Goal: Communication & Community: Connect with others

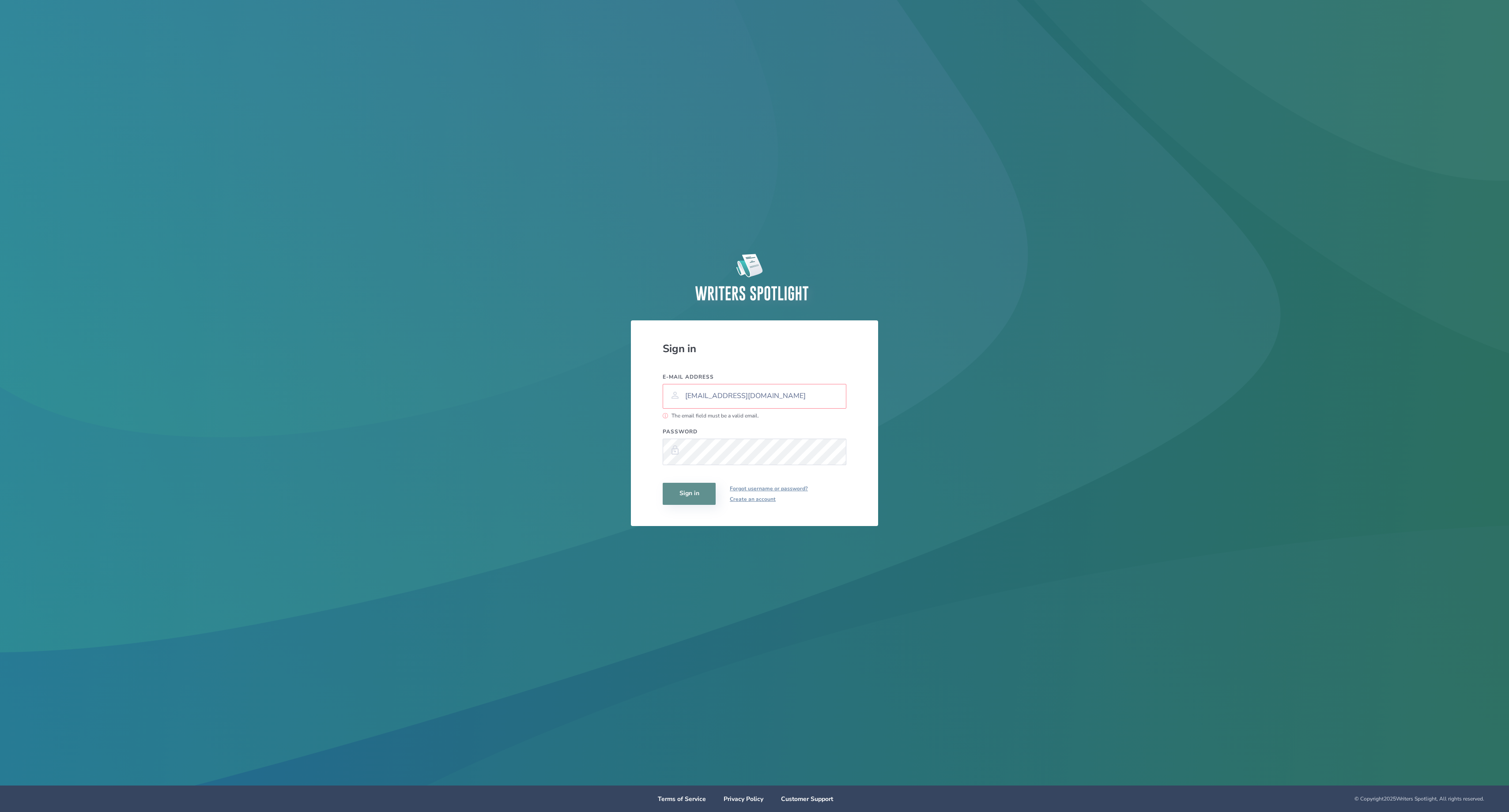
type input "[EMAIL_ADDRESS][DOMAIN_NAME]"
click at [689, 494] on button "Sign in" at bounding box center [689, 494] width 53 height 22
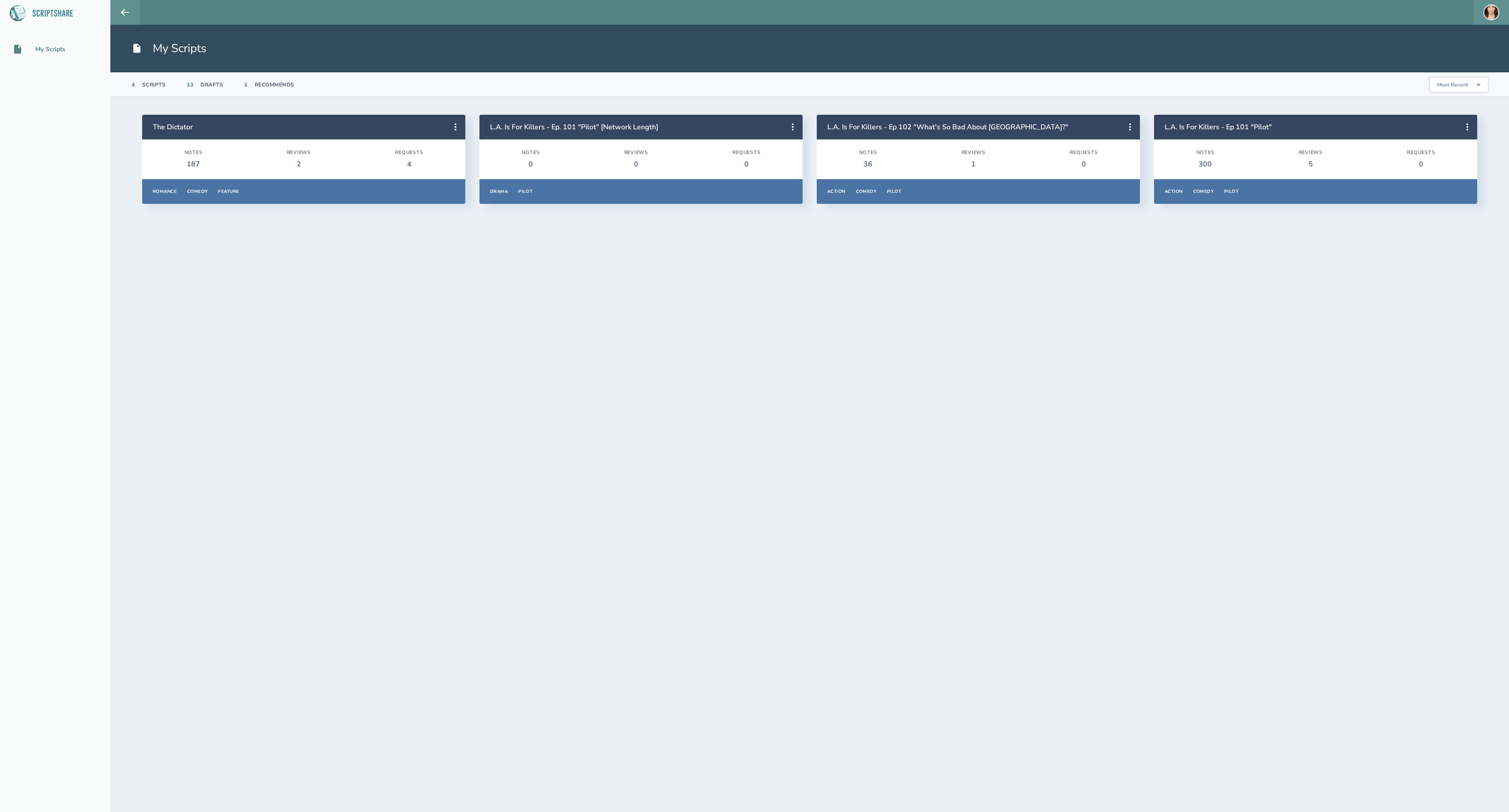
click at [309, 222] on section "The Dictator Notes 187 Reviews 2 Requests 4 Romance Comedy Feature Overview Not…" at bounding box center [809, 454] width 1398 height 715
click at [336, 136] on header "The Dictator" at bounding box center [304, 127] width 323 height 25
click at [423, 156] on div "Requests" at bounding box center [409, 152] width 28 height 6
click at [460, 118] on button at bounding box center [456, 127] width 19 height 19
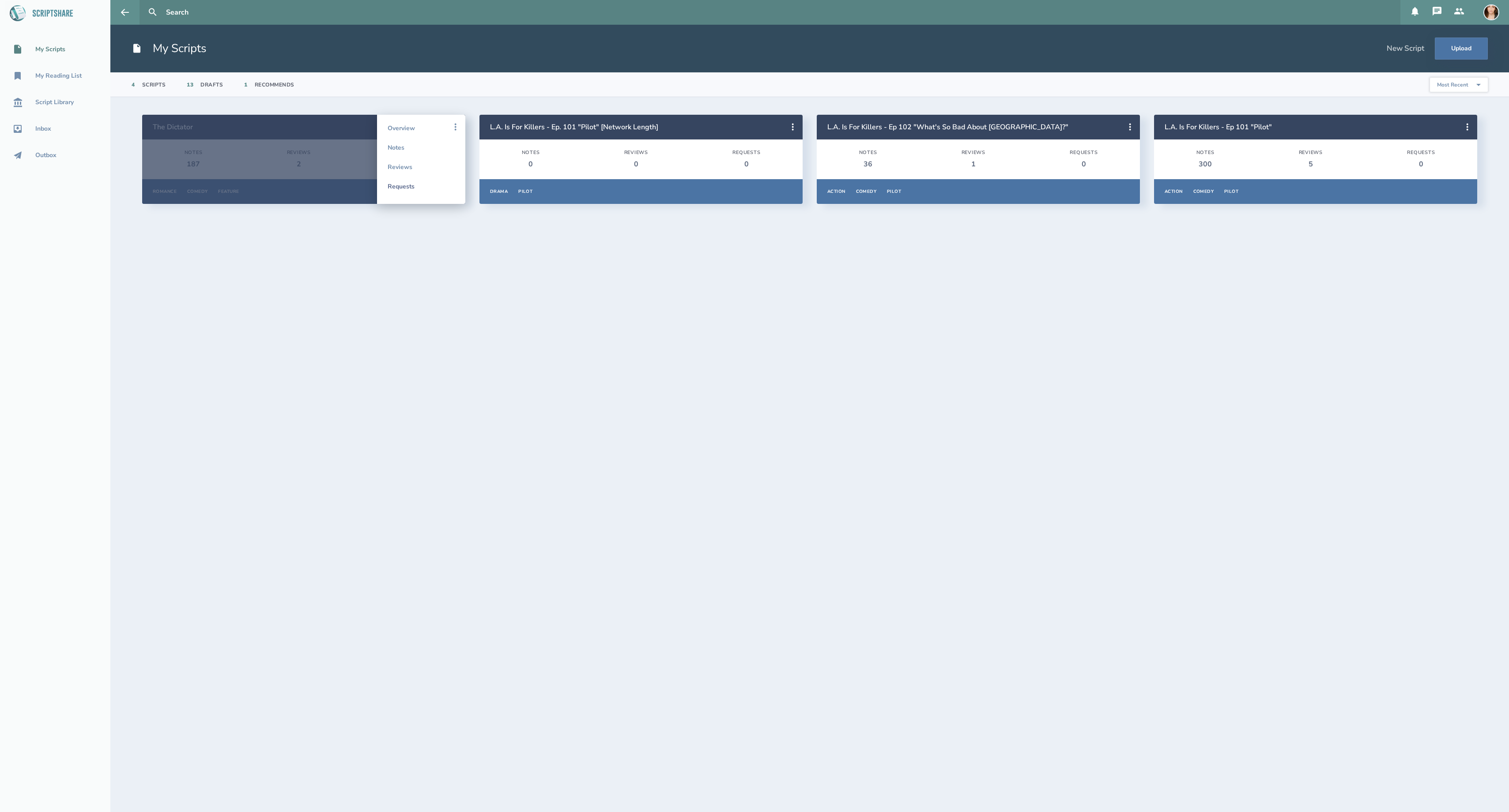
click at [407, 189] on link "Requests" at bounding box center [421, 187] width 67 height 19
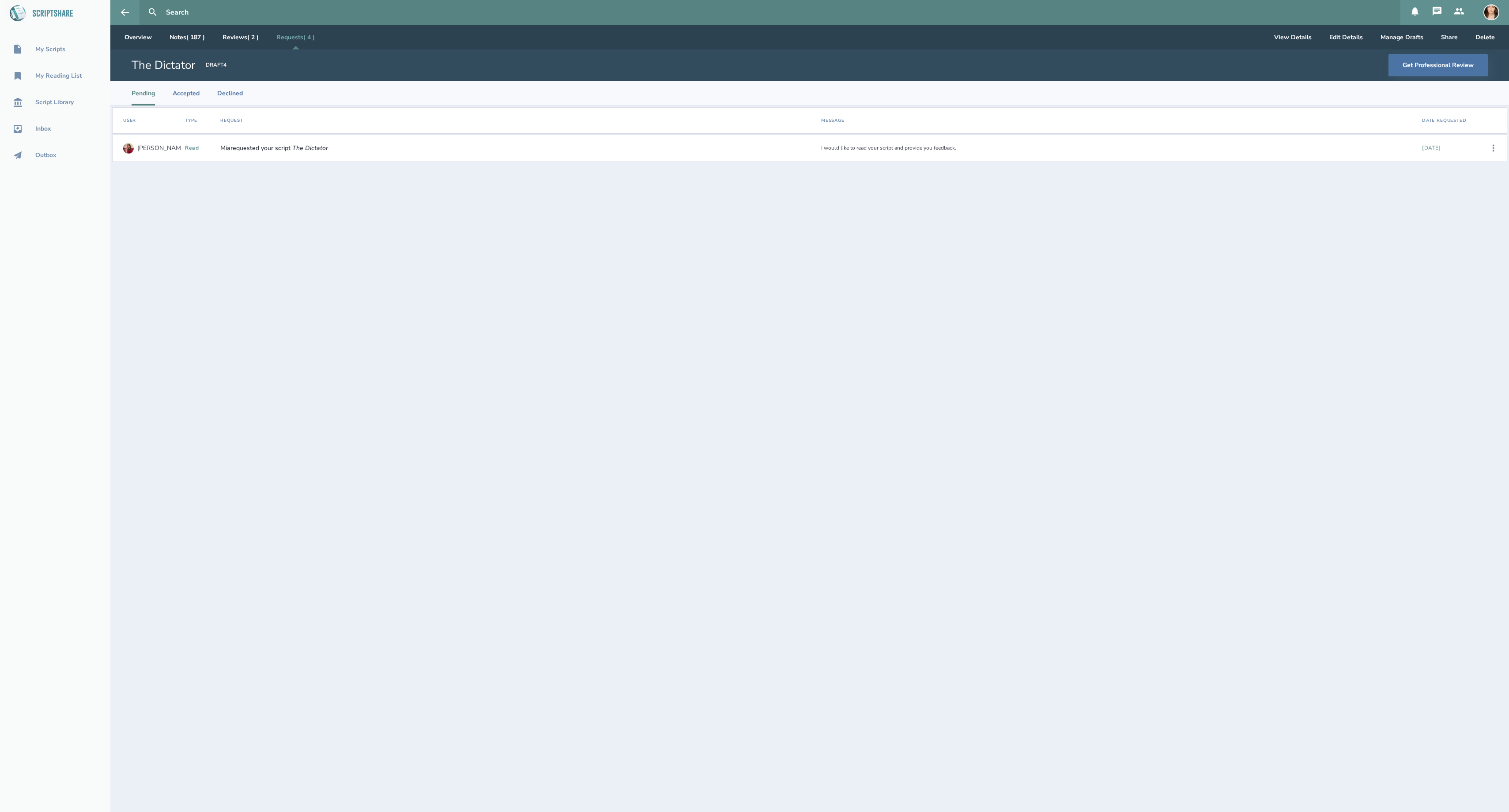
click at [241, 152] on span "[PERSON_NAME] requested your script The Dictator" at bounding box center [274, 149] width 107 height 7
click at [192, 146] on div "read" at bounding box center [199, 148] width 28 height 6
click at [130, 149] on img at bounding box center [128, 149] width 11 height 11
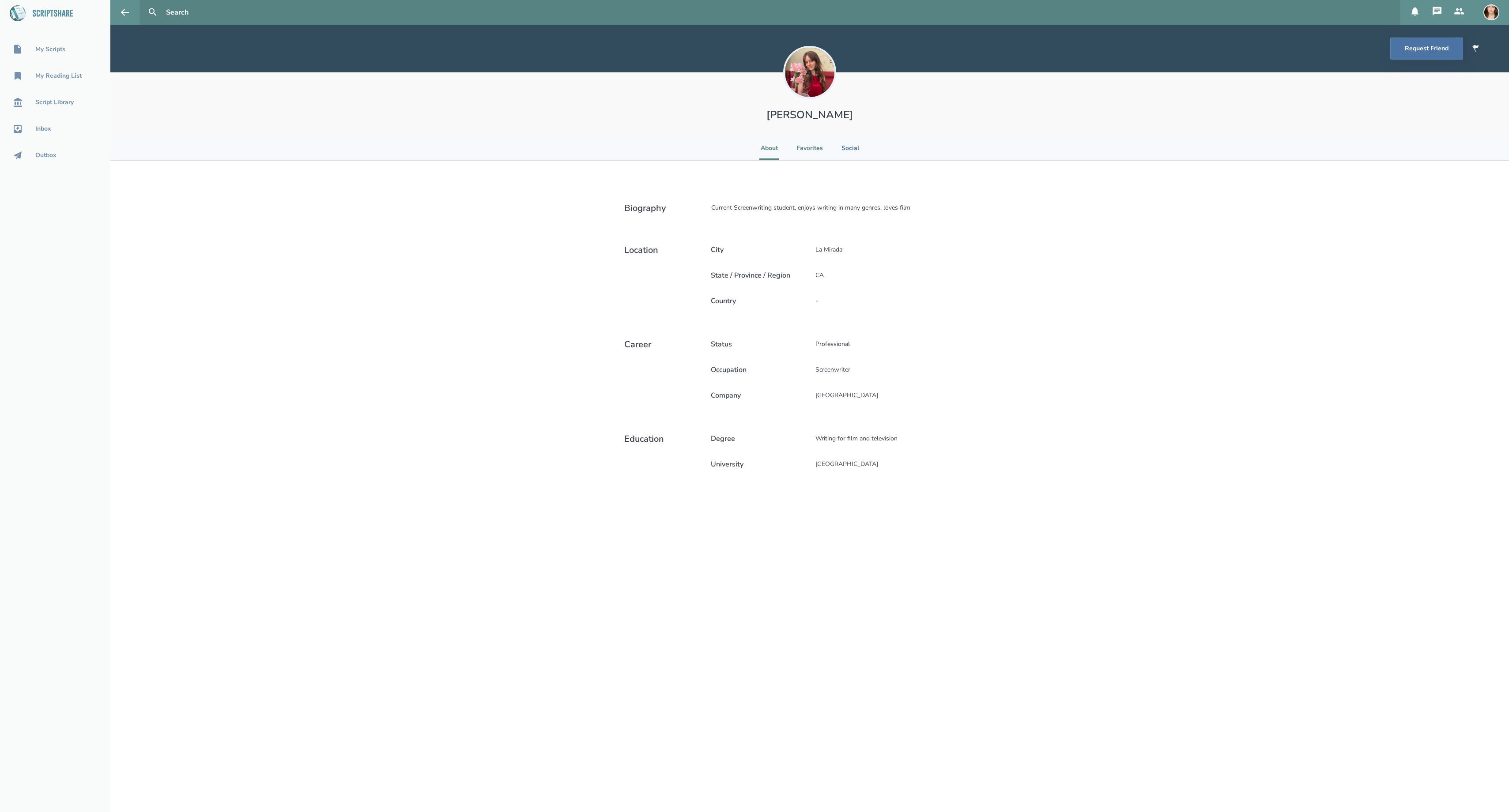
click at [799, 143] on li "Favorites" at bounding box center [809, 149] width 26 height 25
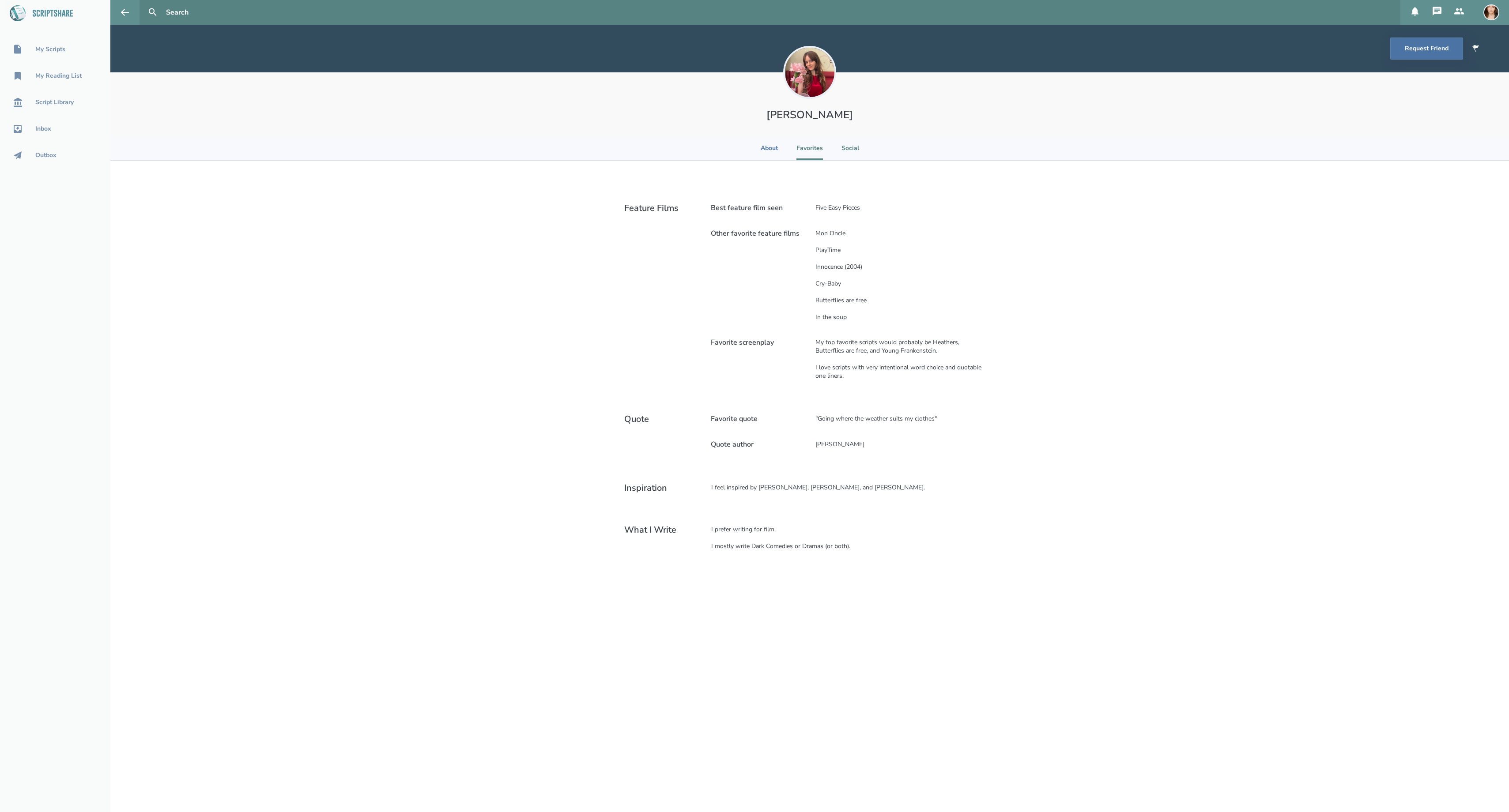
click at [857, 146] on li "Social" at bounding box center [850, 149] width 19 height 25
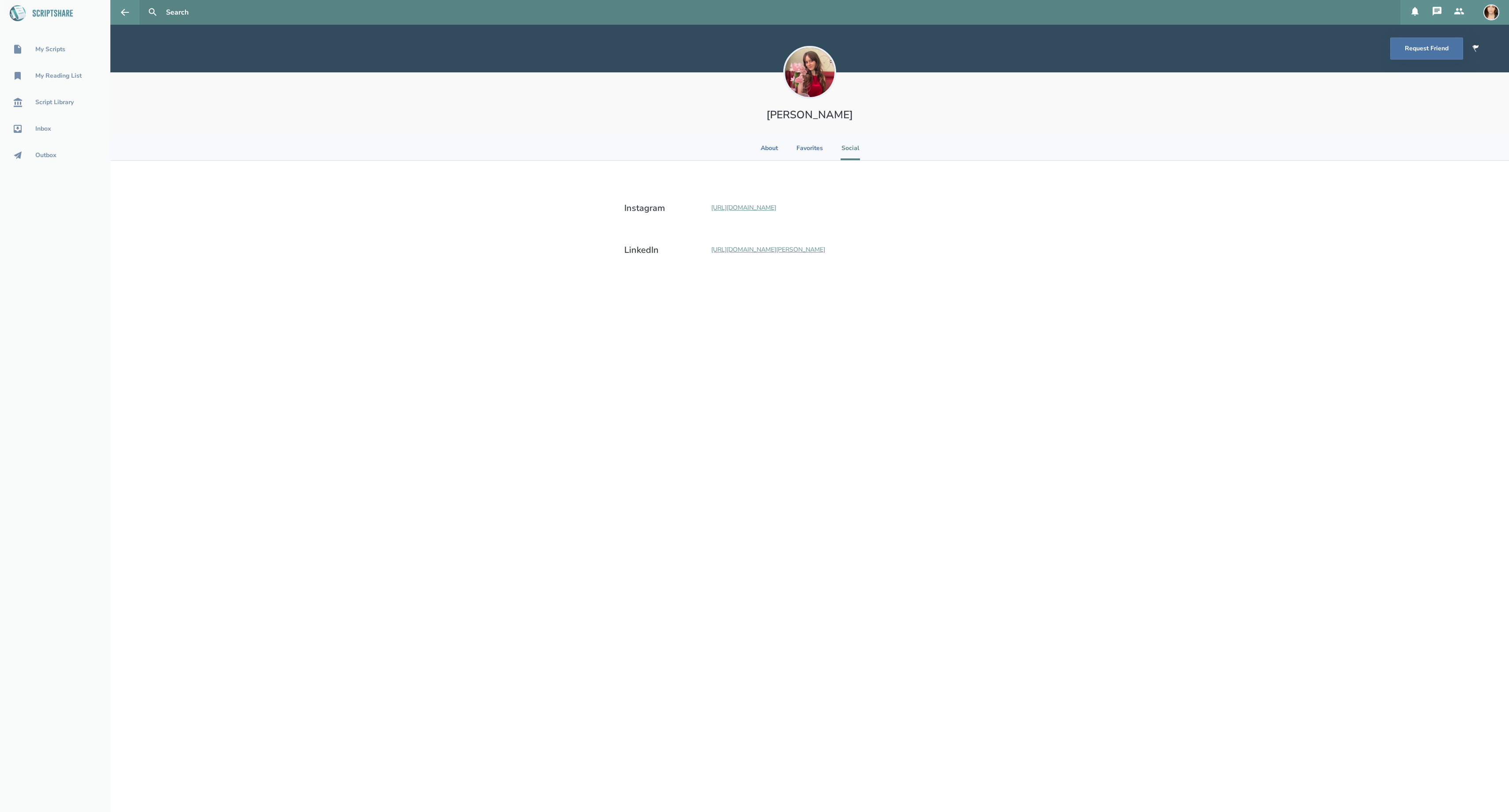
click at [747, 154] on section "About Favorites Social" at bounding box center [809, 149] width 1398 height 25
click at [766, 143] on li "About" at bounding box center [769, 149] width 19 height 25
click at [1436, 54] on button "Request Friend" at bounding box center [1426, 48] width 73 height 22
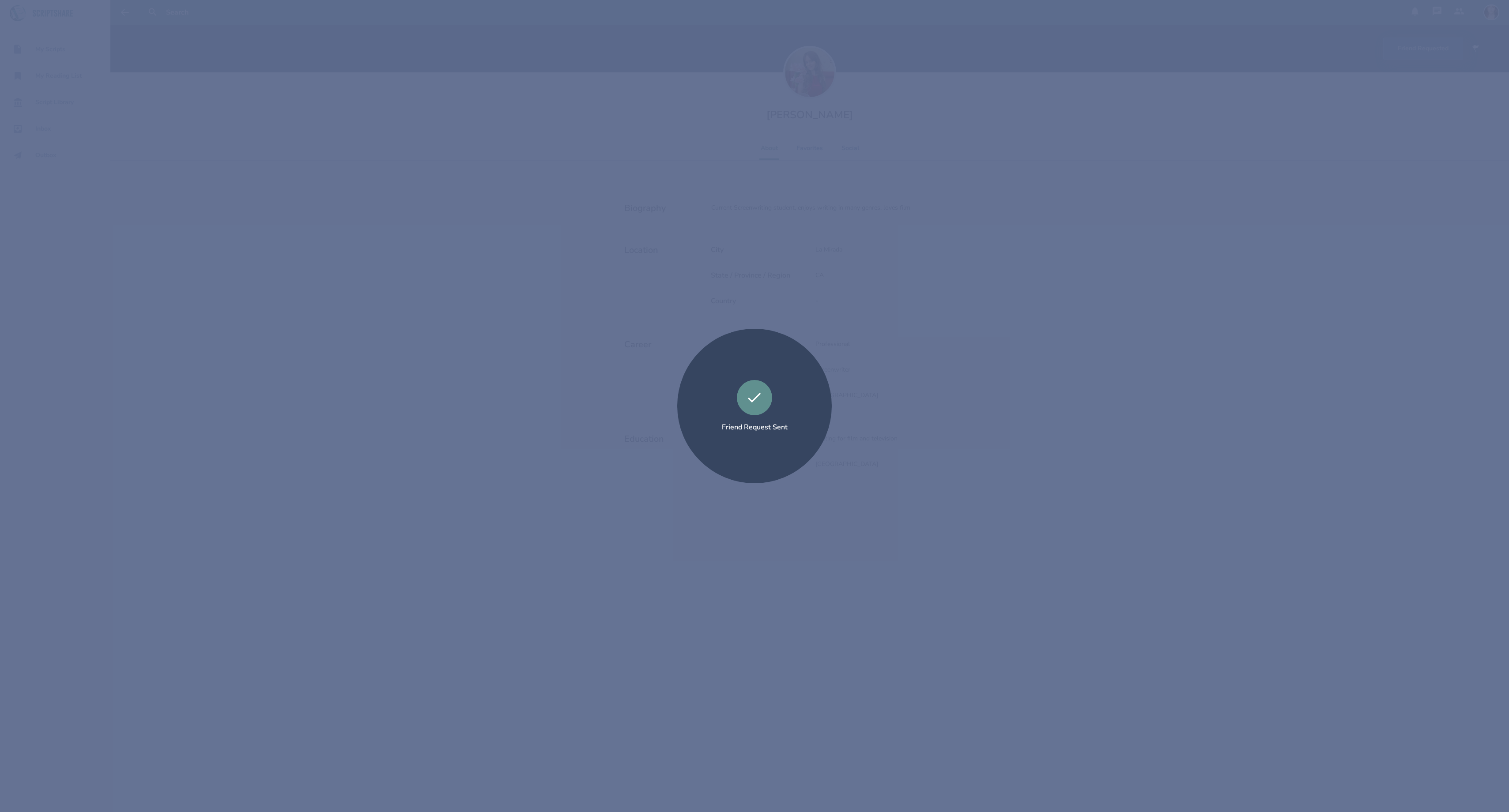
click at [467, 376] on div "Friend Request Sent" at bounding box center [754, 406] width 1509 height 812
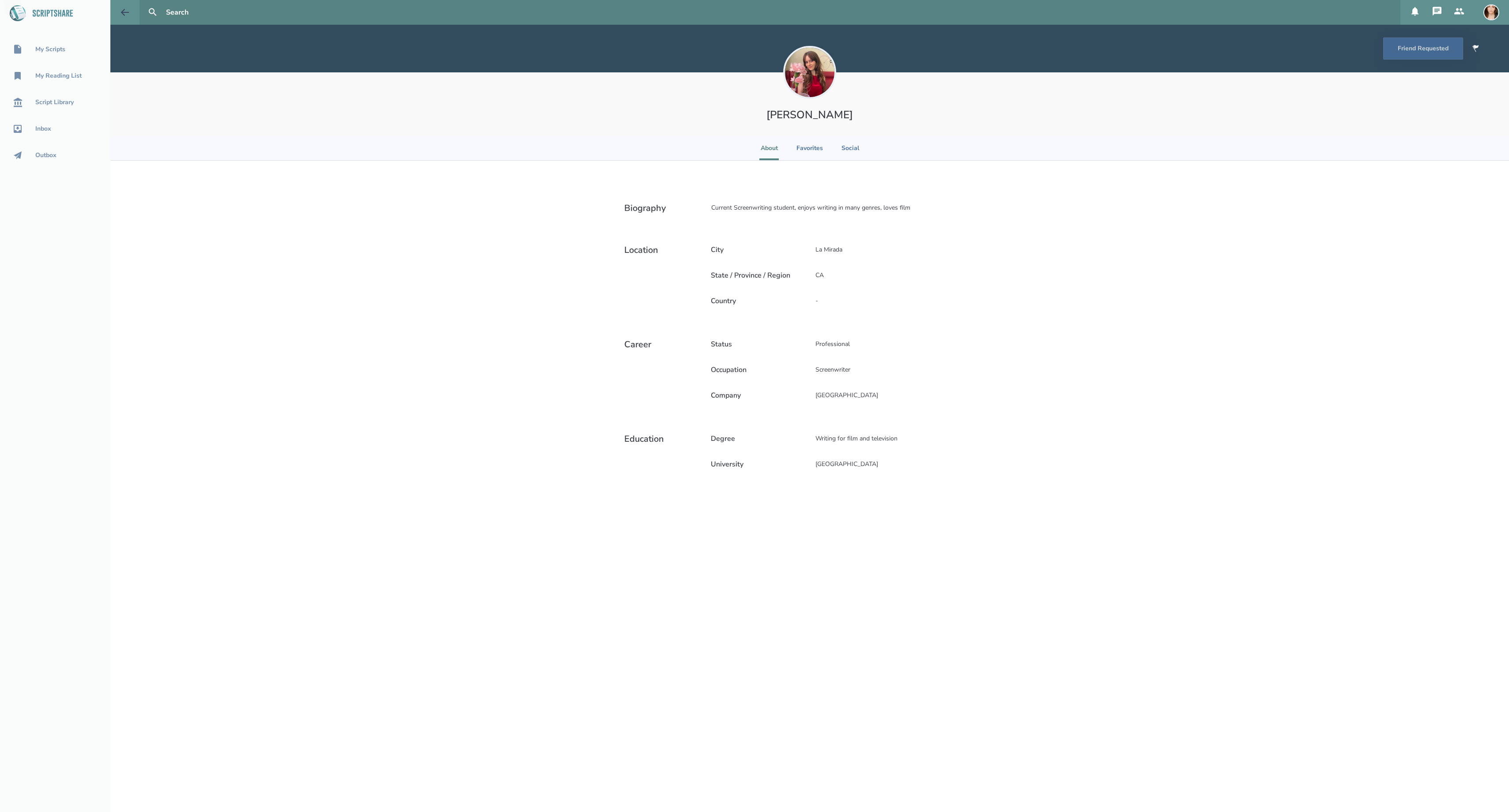
click at [116, 11] on button at bounding box center [124, 12] width 29 height 25
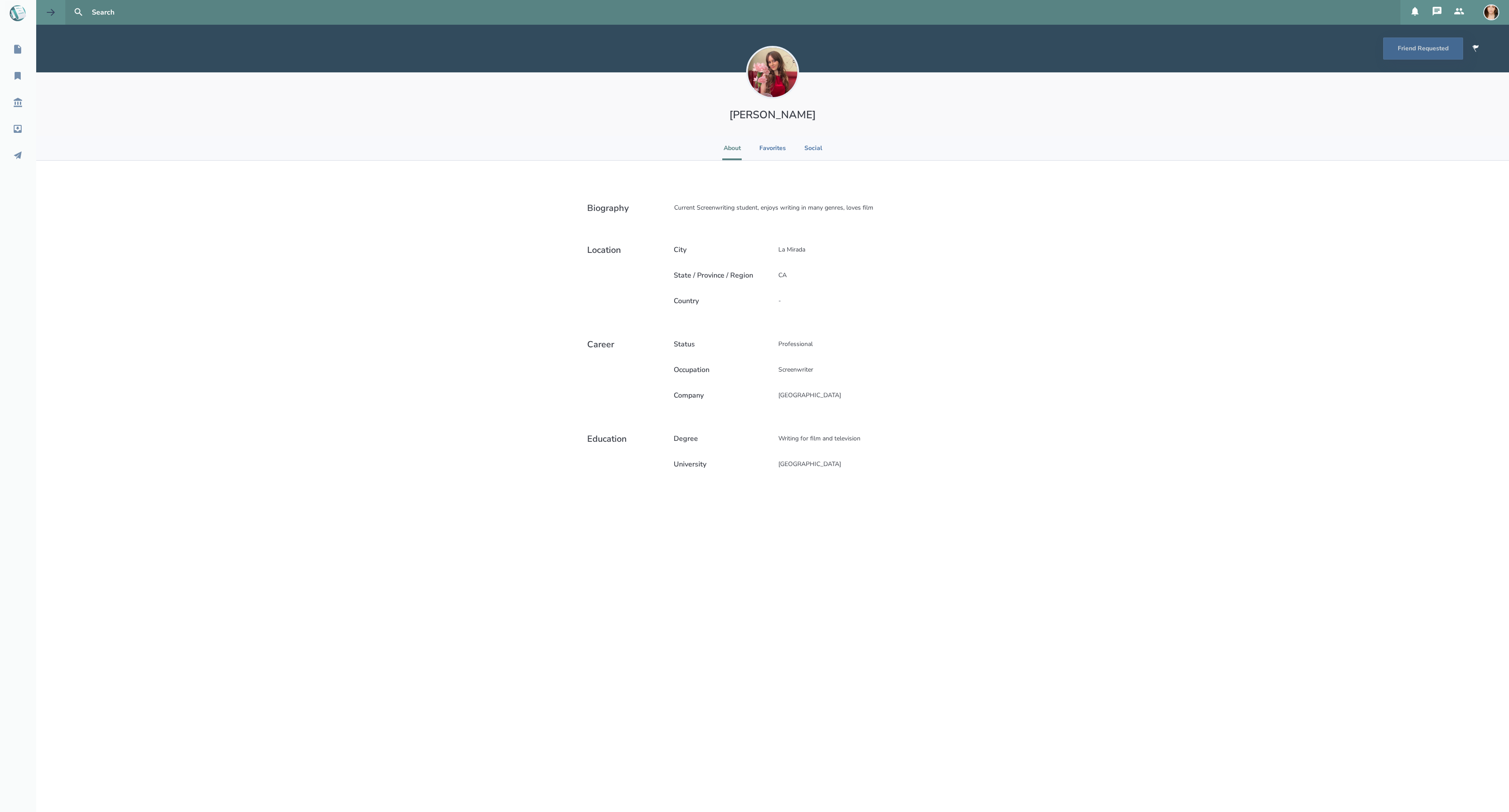
click at [51, 13] on icon at bounding box center [51, 12] width 11 height 11
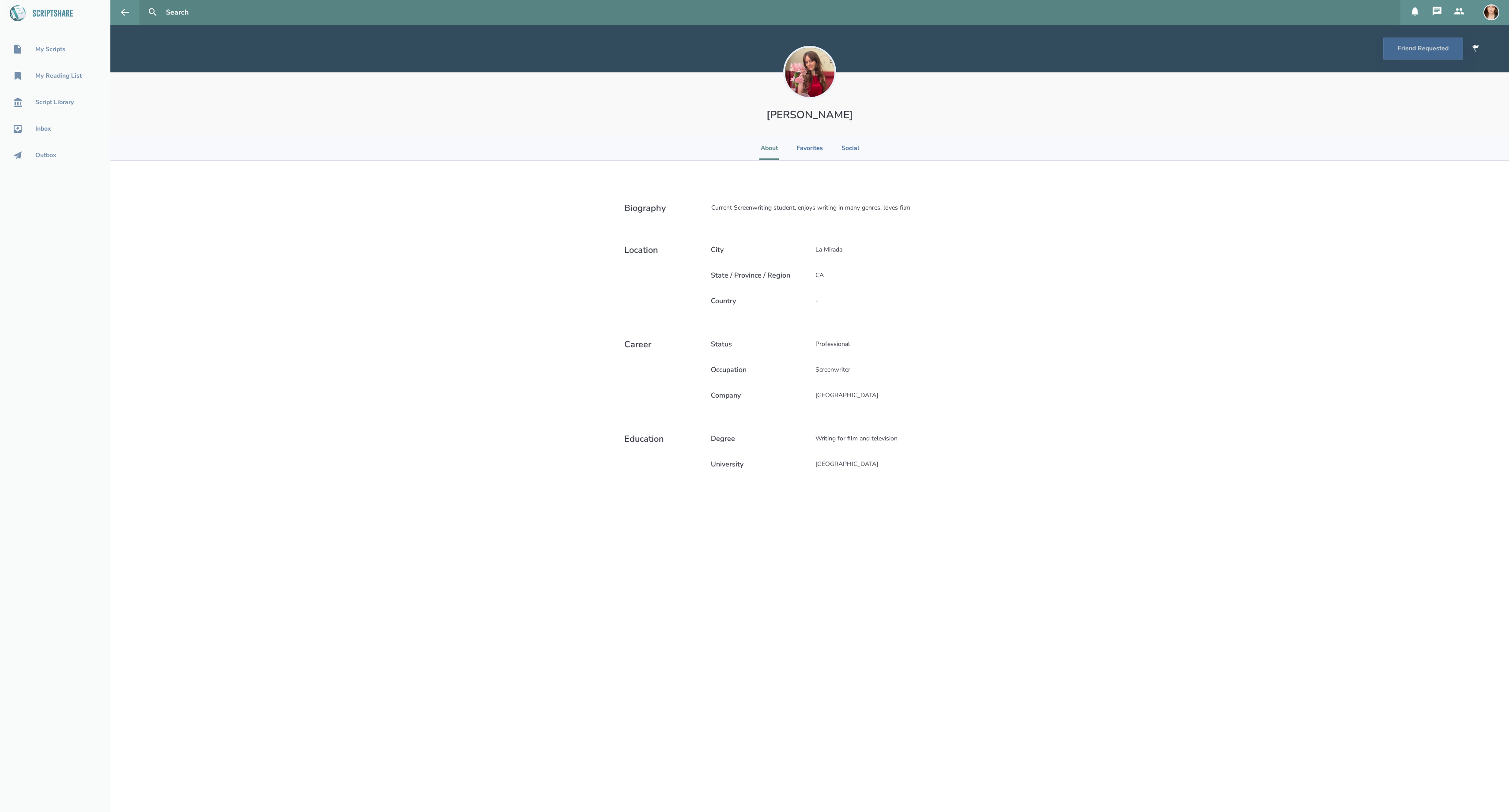
click at [418, 153] on section "About Favorites Social" at bounding box center [809, 149] width 1398 height 25
click at [120, 12] on icon at bounding box center [125, 12] width 11 height 11
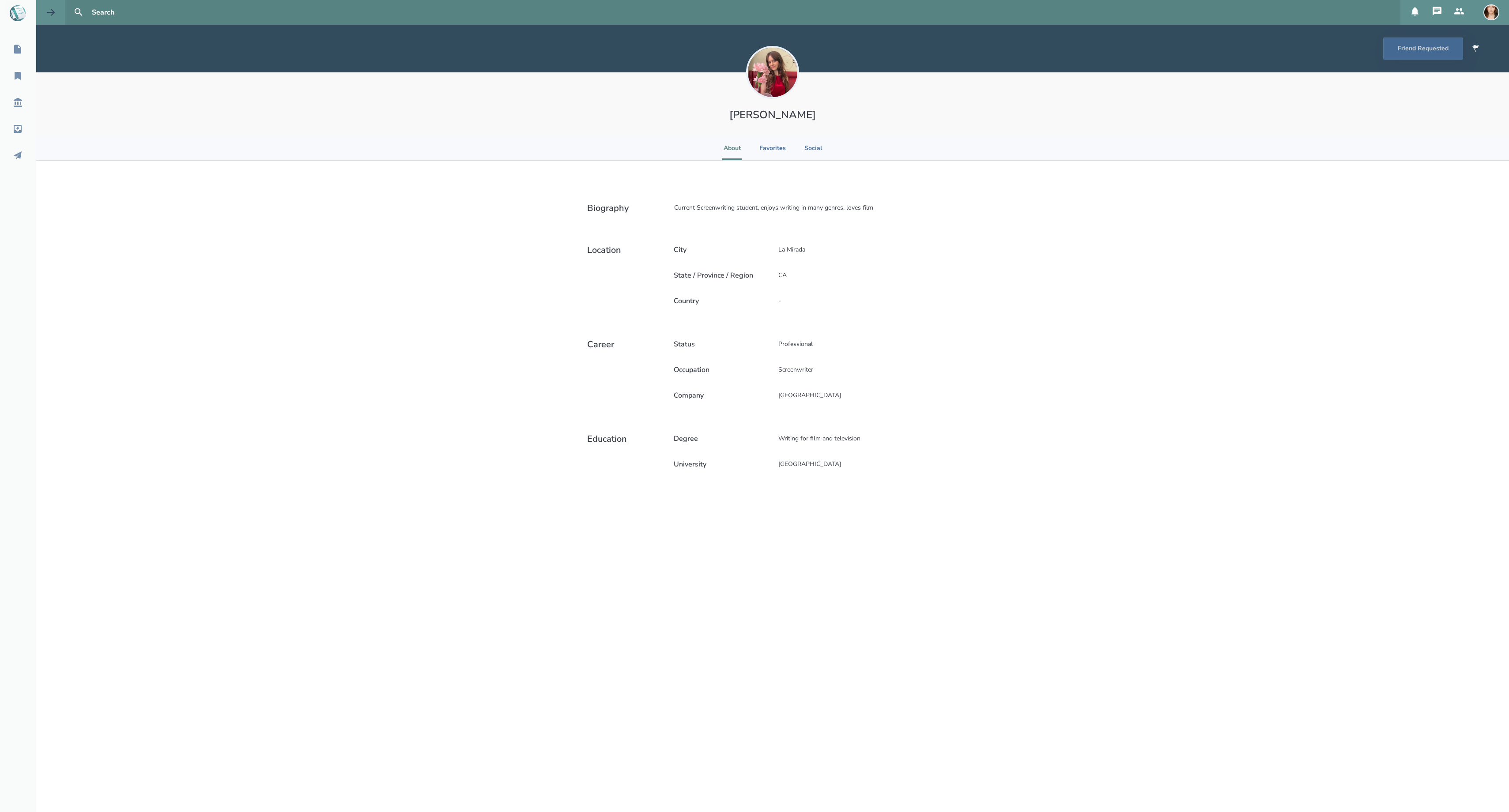
click at [42, 17] on button at bounding box center [50, 12] width 29 height 25
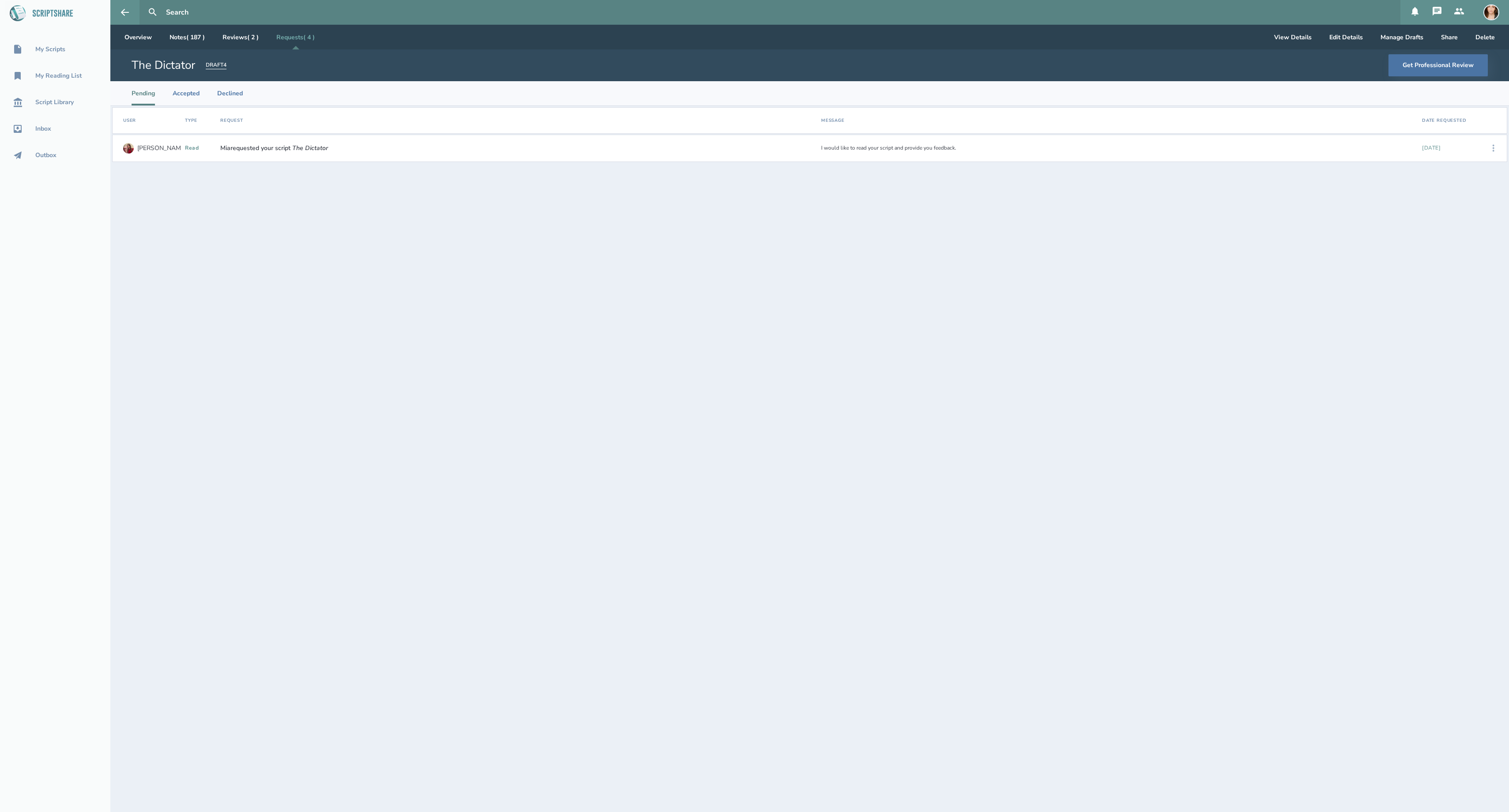
click at [1490, 146] on icon at bounding box center [1493, 149] width 11 height 11
click at [1443, 151] on div "Accept" at bounding box center [1465, 149] width 54 height 19
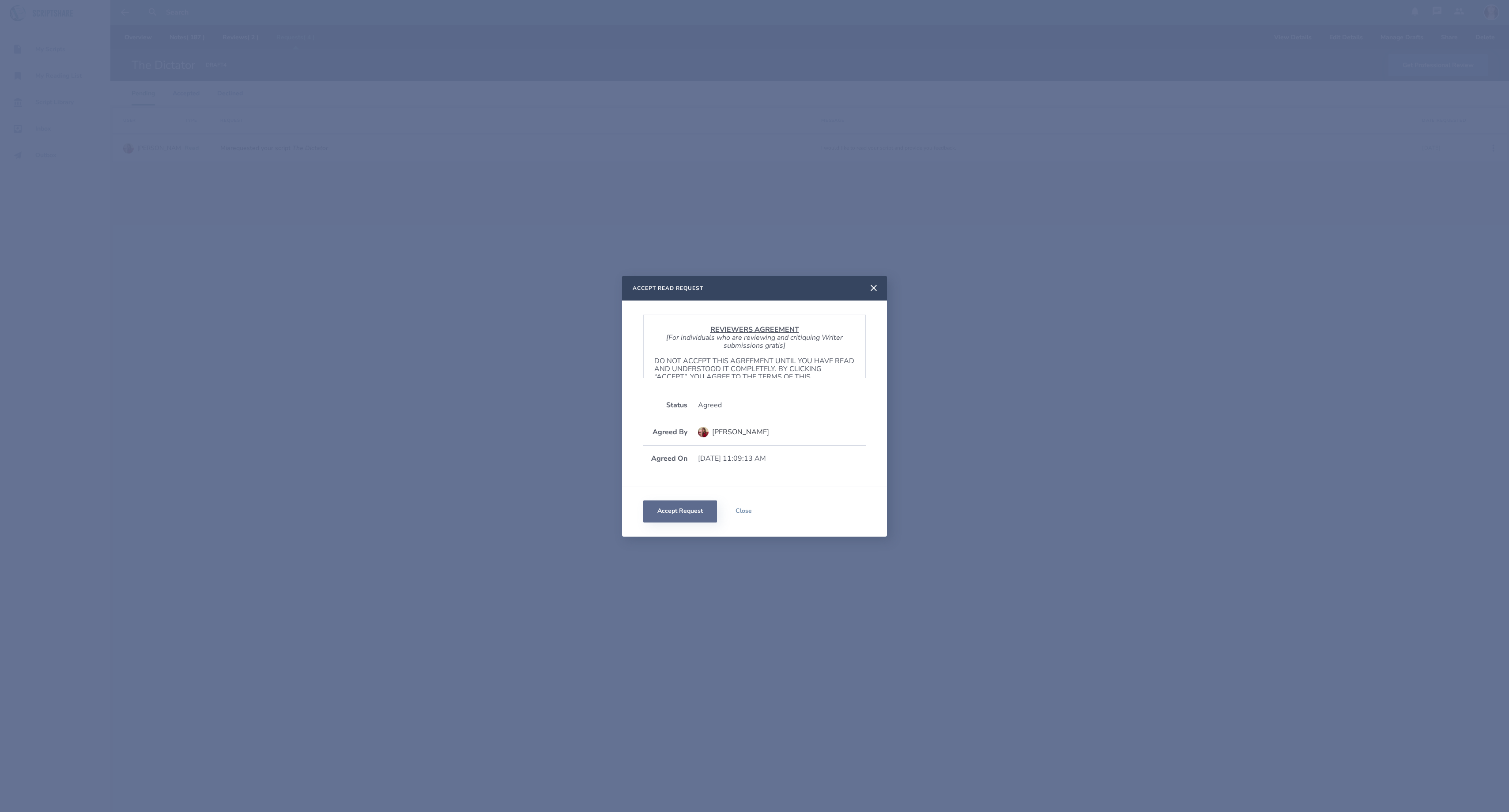
click at [684, 516] on button "Accept Request" at bounding box center [680, 511] width 74 height 22
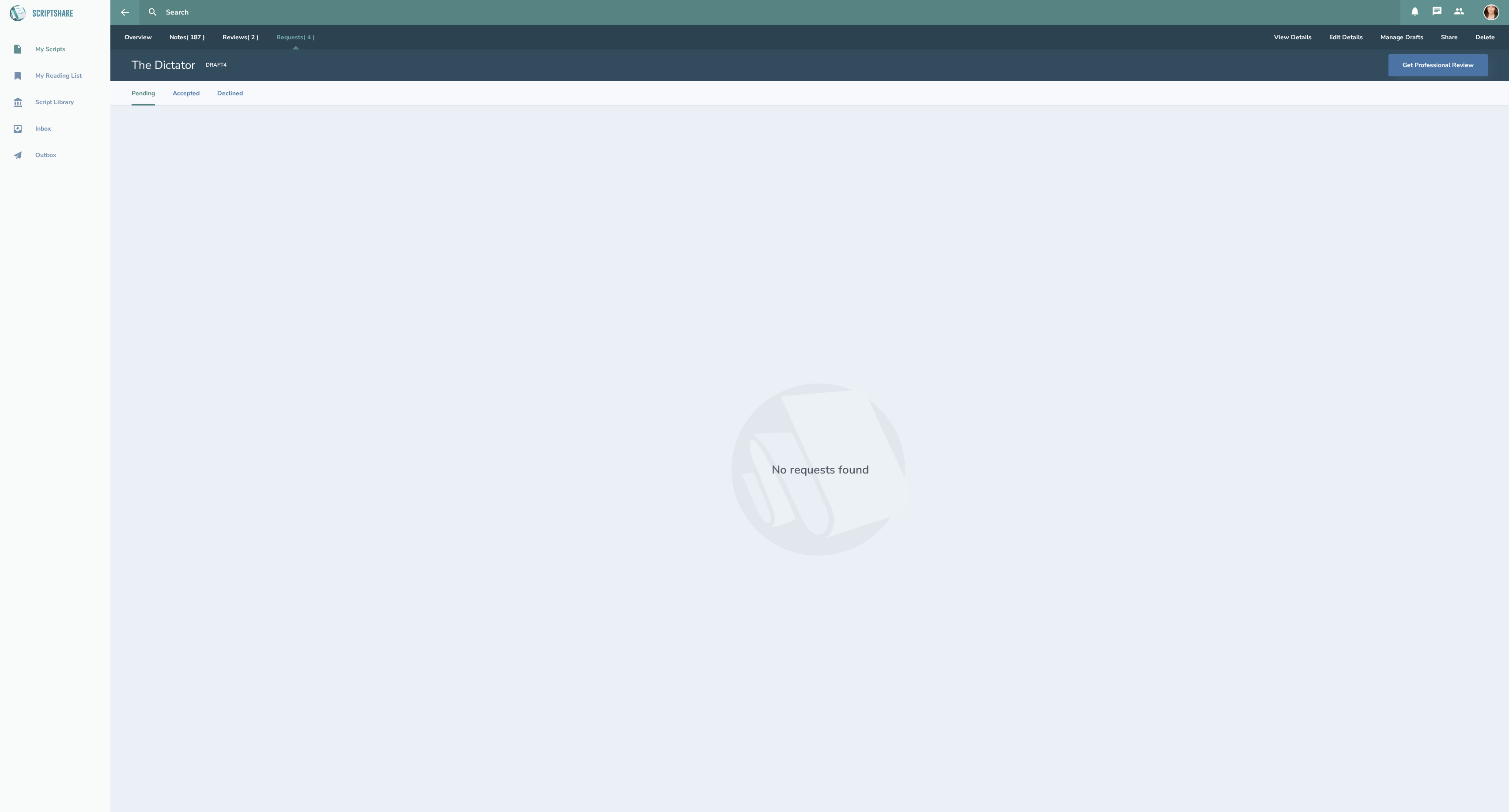
click at [44, 55] on link "My Scripts" at bounding box center [55, 49] width 110 height 19
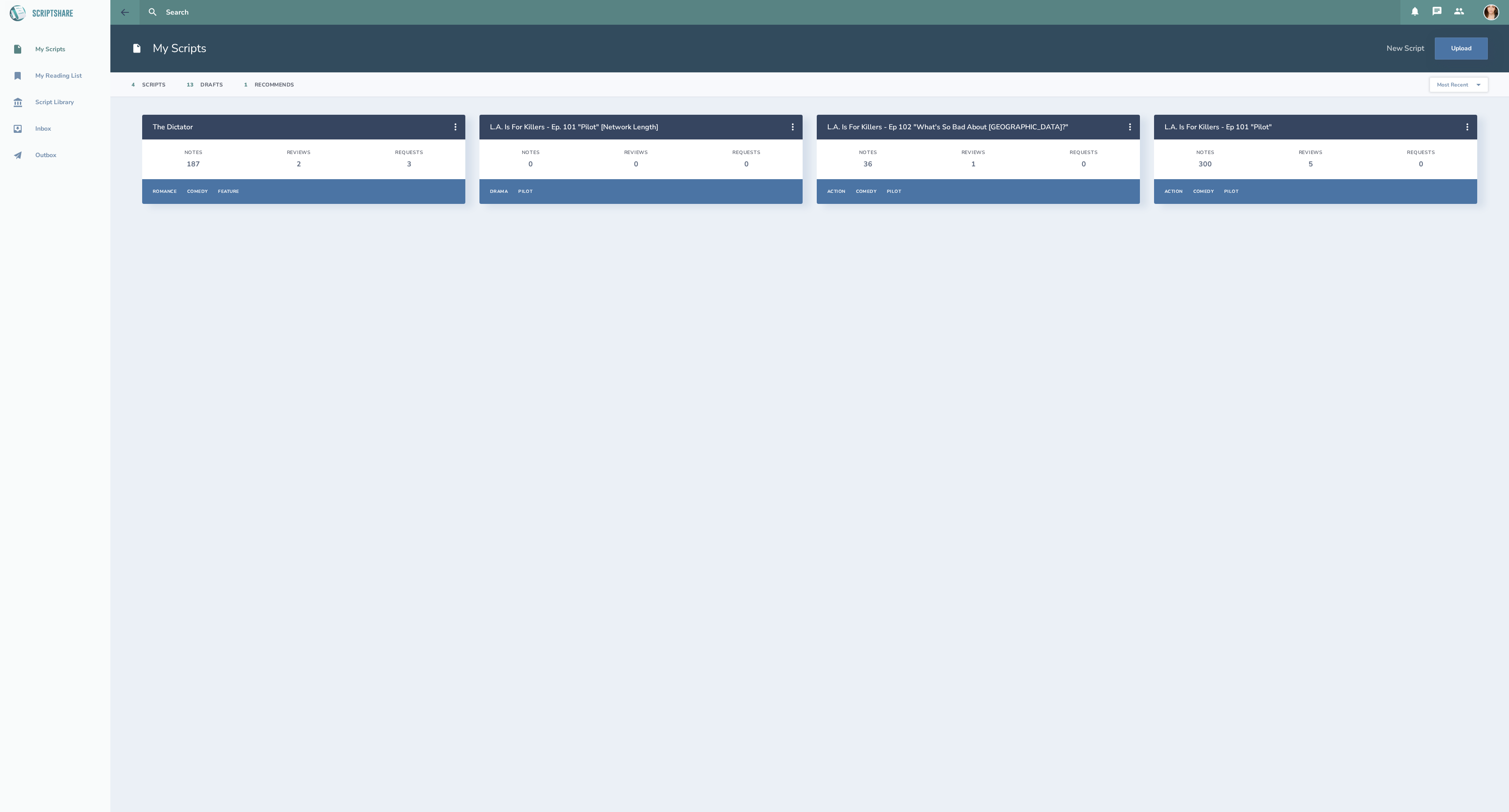
click at [121, 9] on icon at bounding box center [125, 12] width 11 height 11
